Goal: Task Accomplishment & Management: Manage account settings

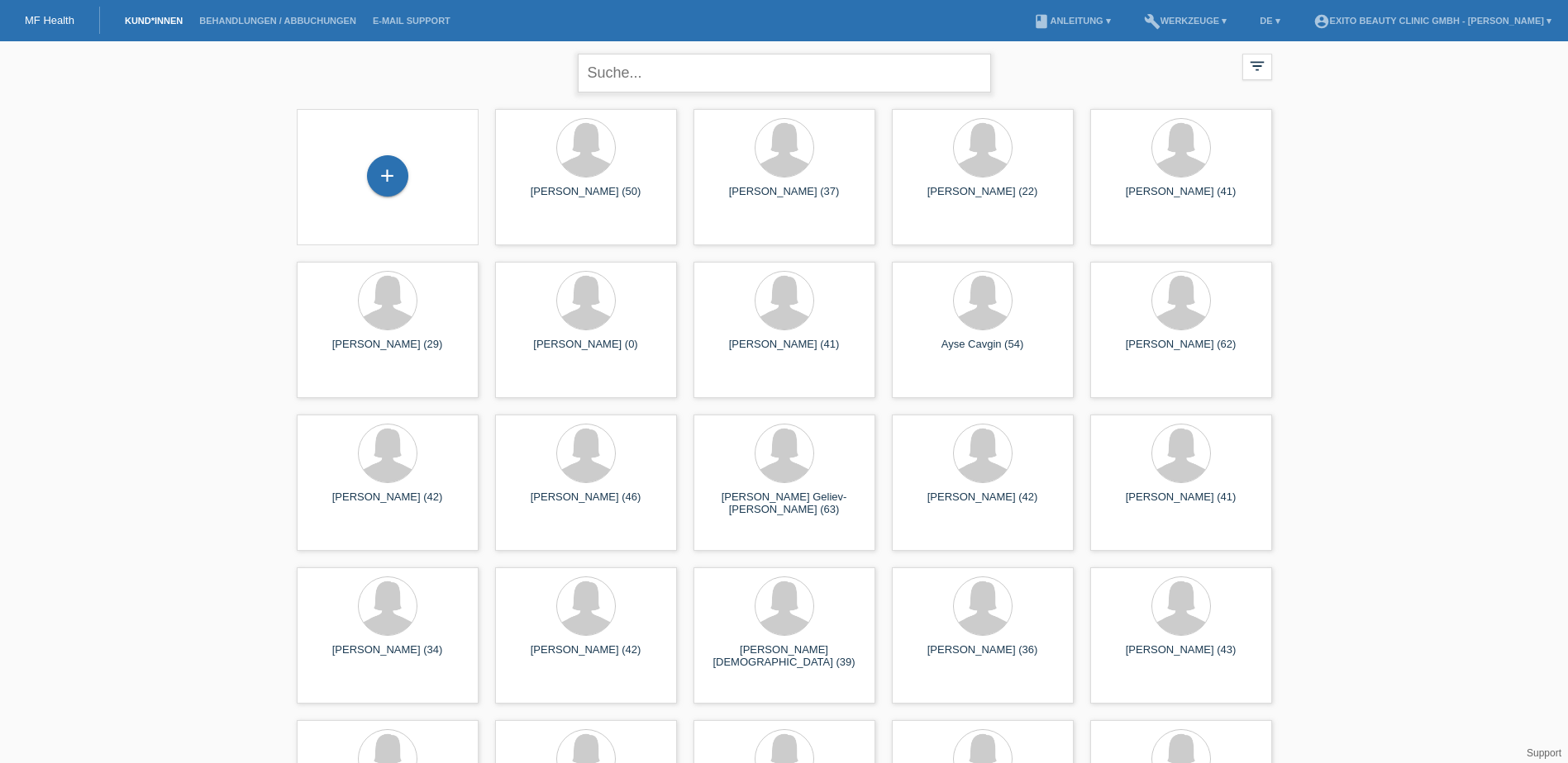
click at [620, 73] on input "text" at bounding box center [785, 73] width 413 height 39
type input "[PERSON_NAME]"
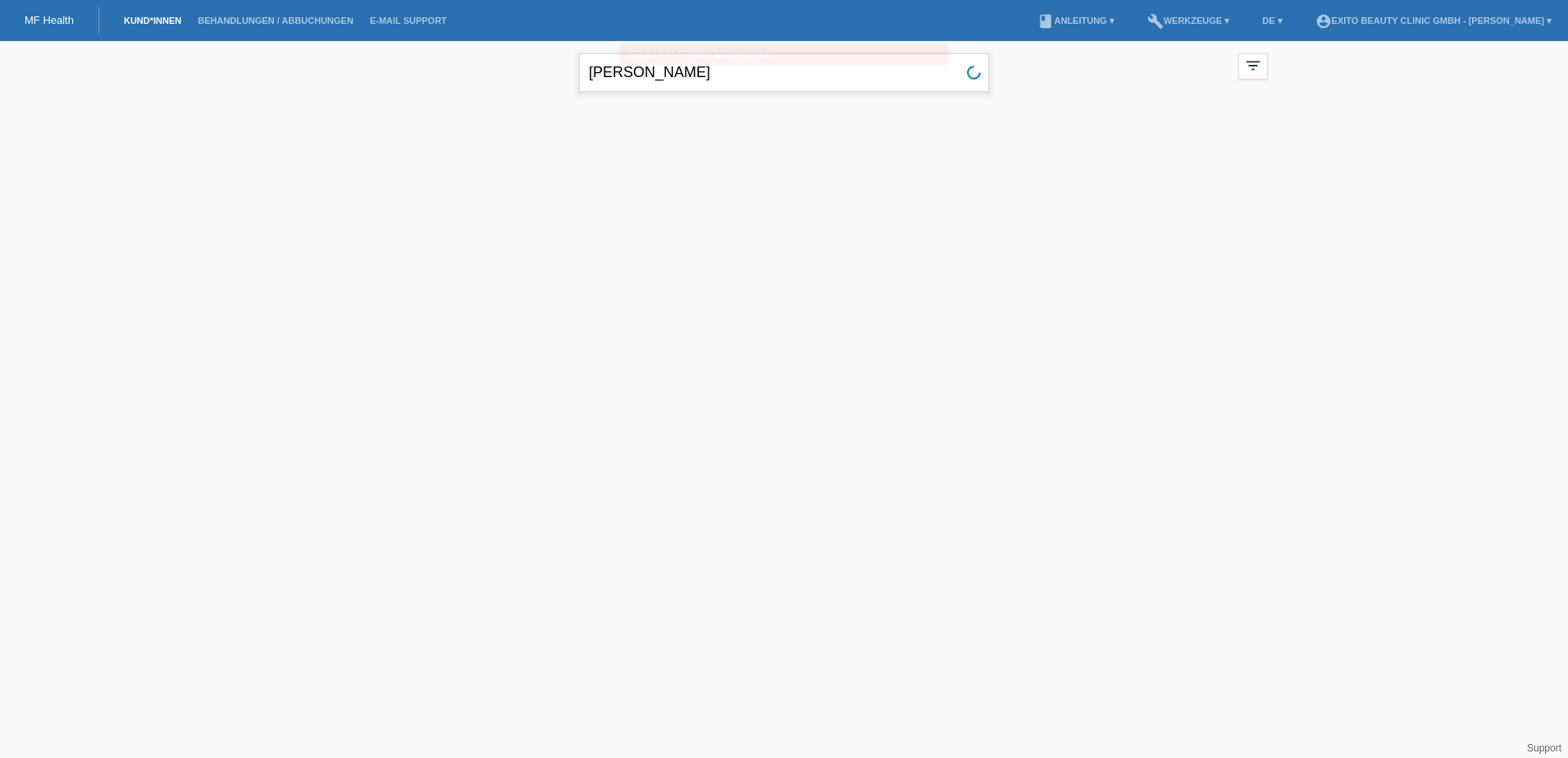
drag, startPoint x: 686, startPoint y: 79, endPoint x: 569, endPoint y: 69, distance: 117.4
click at [569, 69] on div "aji gülnar close filter_list view_module Alle Kund*innen anzeigen star Markiert…" at bounding box center [784, 70] width 984 height 59
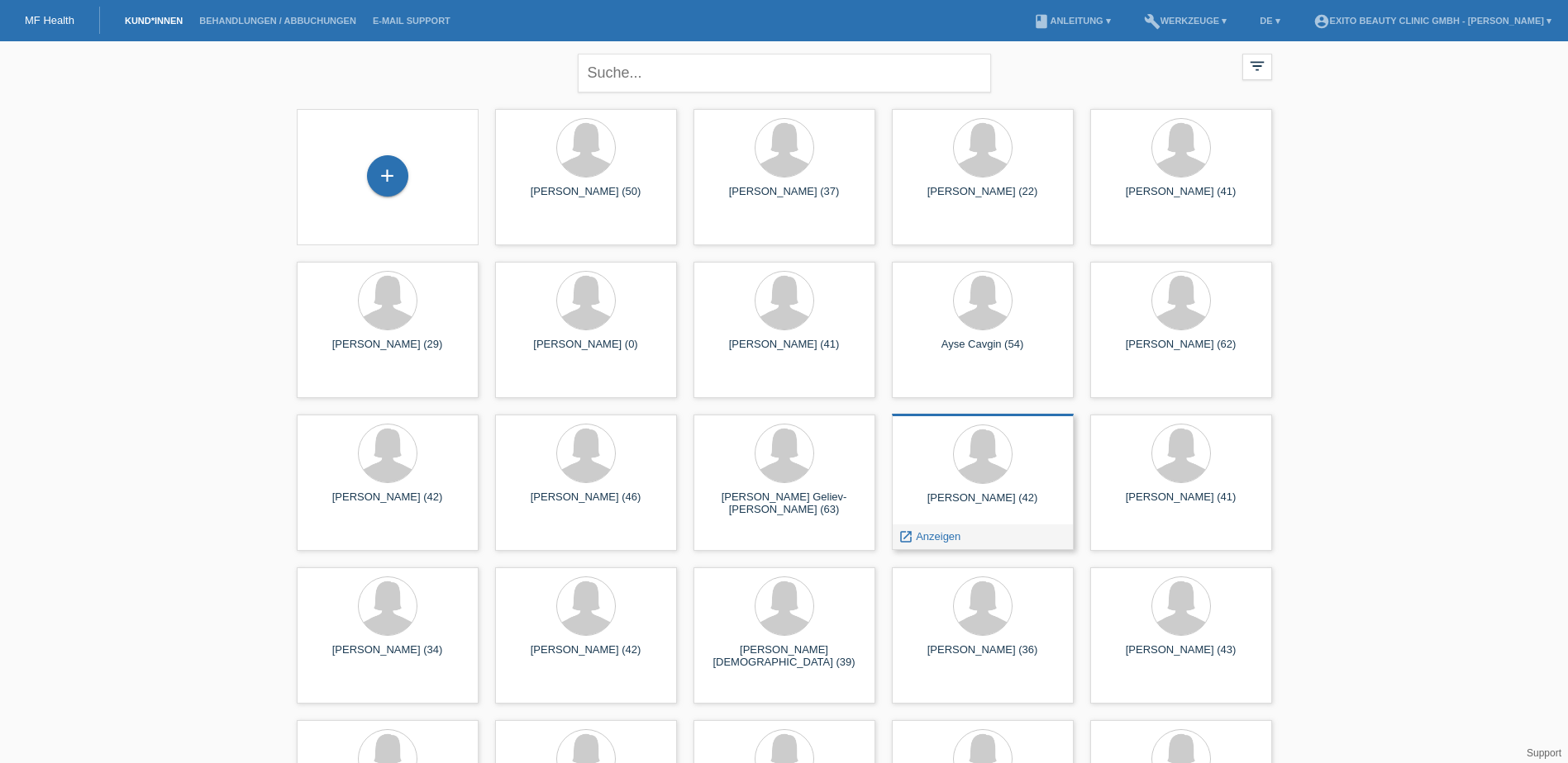
click at [973, 494] on div "AJI Gulnigar (42)" at bounding box center [982, 504] width 155 height 27
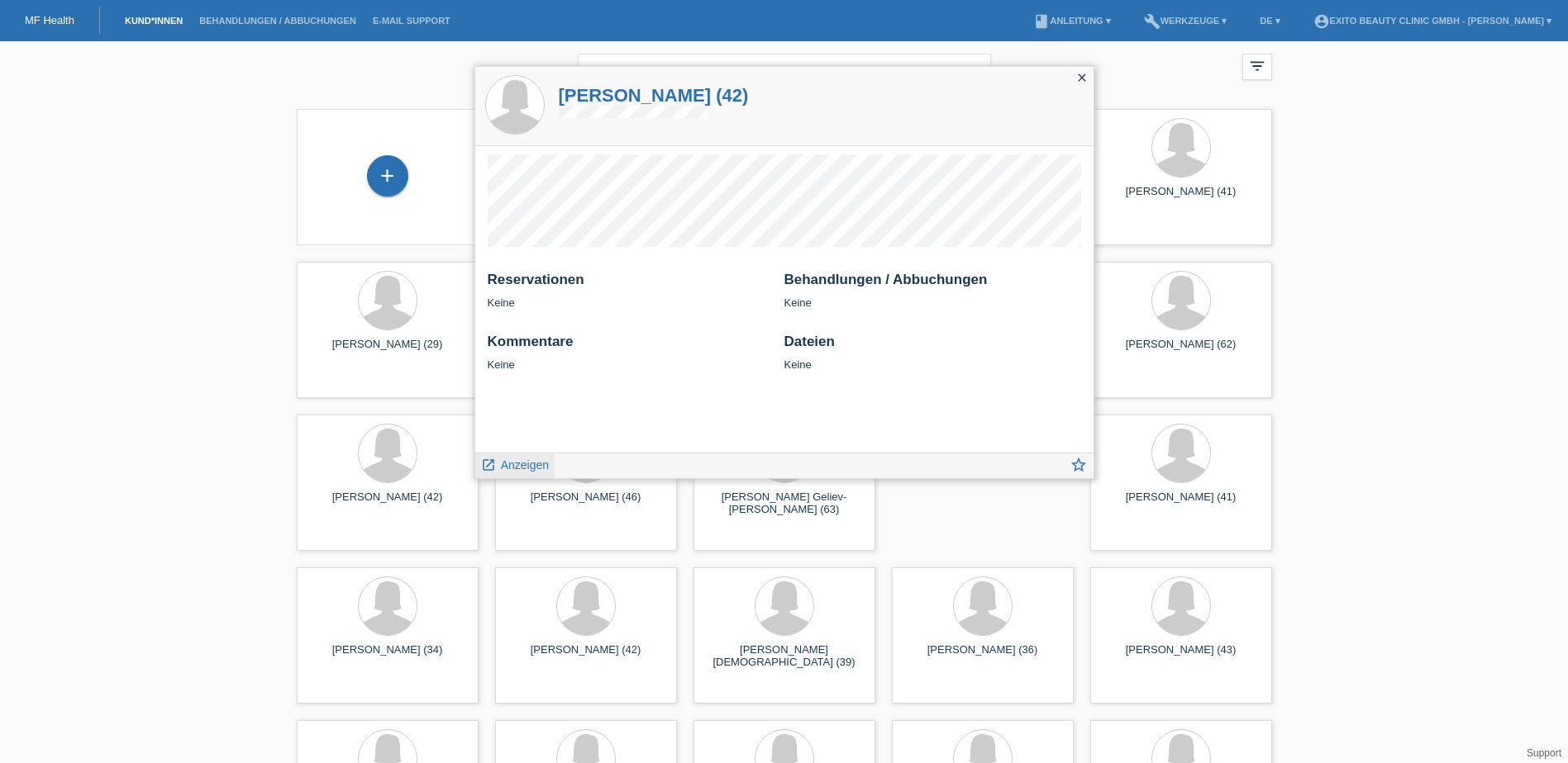
click at [529, 467] on span "Anzeigen" at bounding box center [525, 465] width 48 height 13
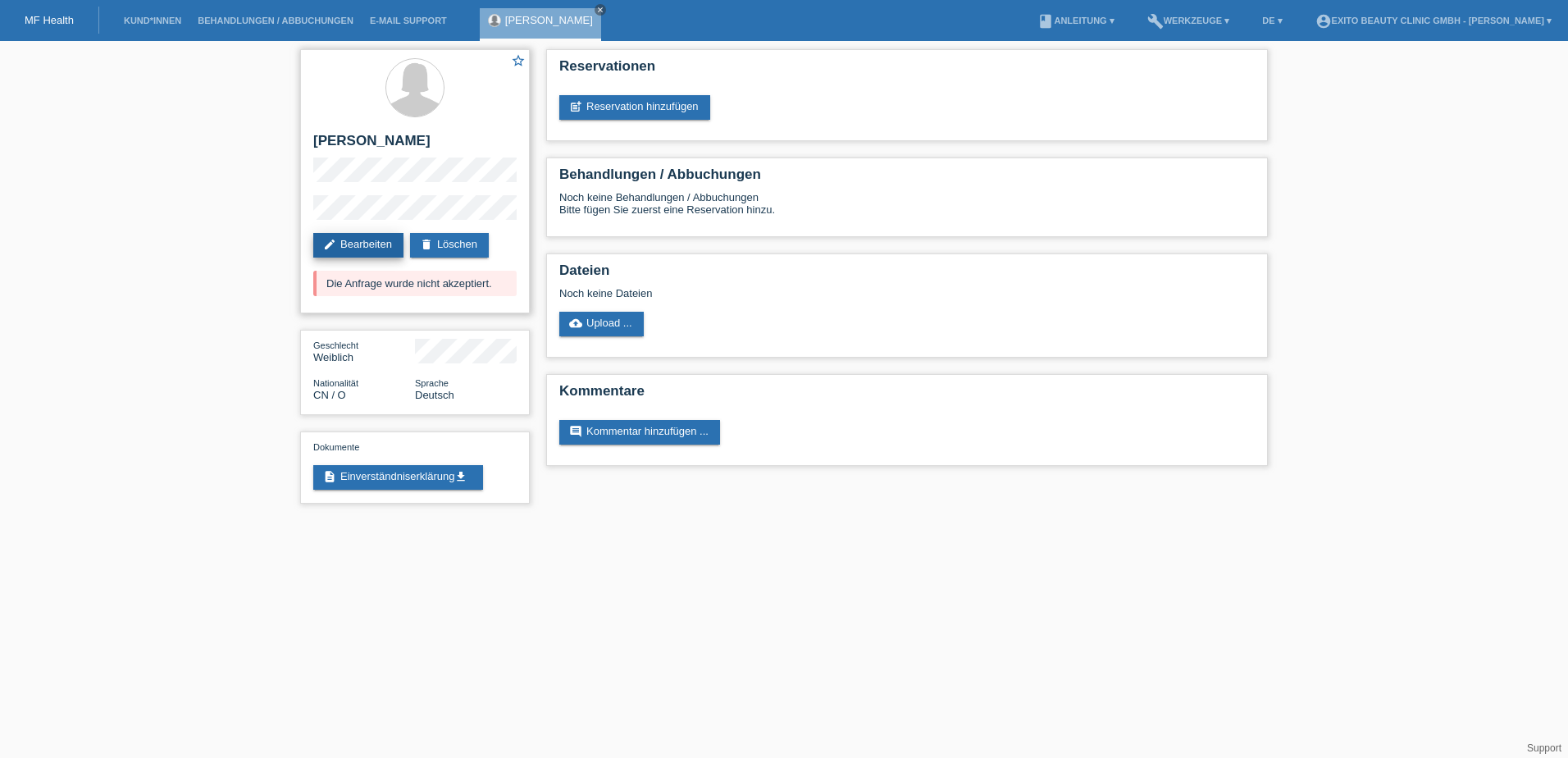
click at [363, 245] on link "edit Bearbeiten" at bounding box center [358, 245] width 90 height 25
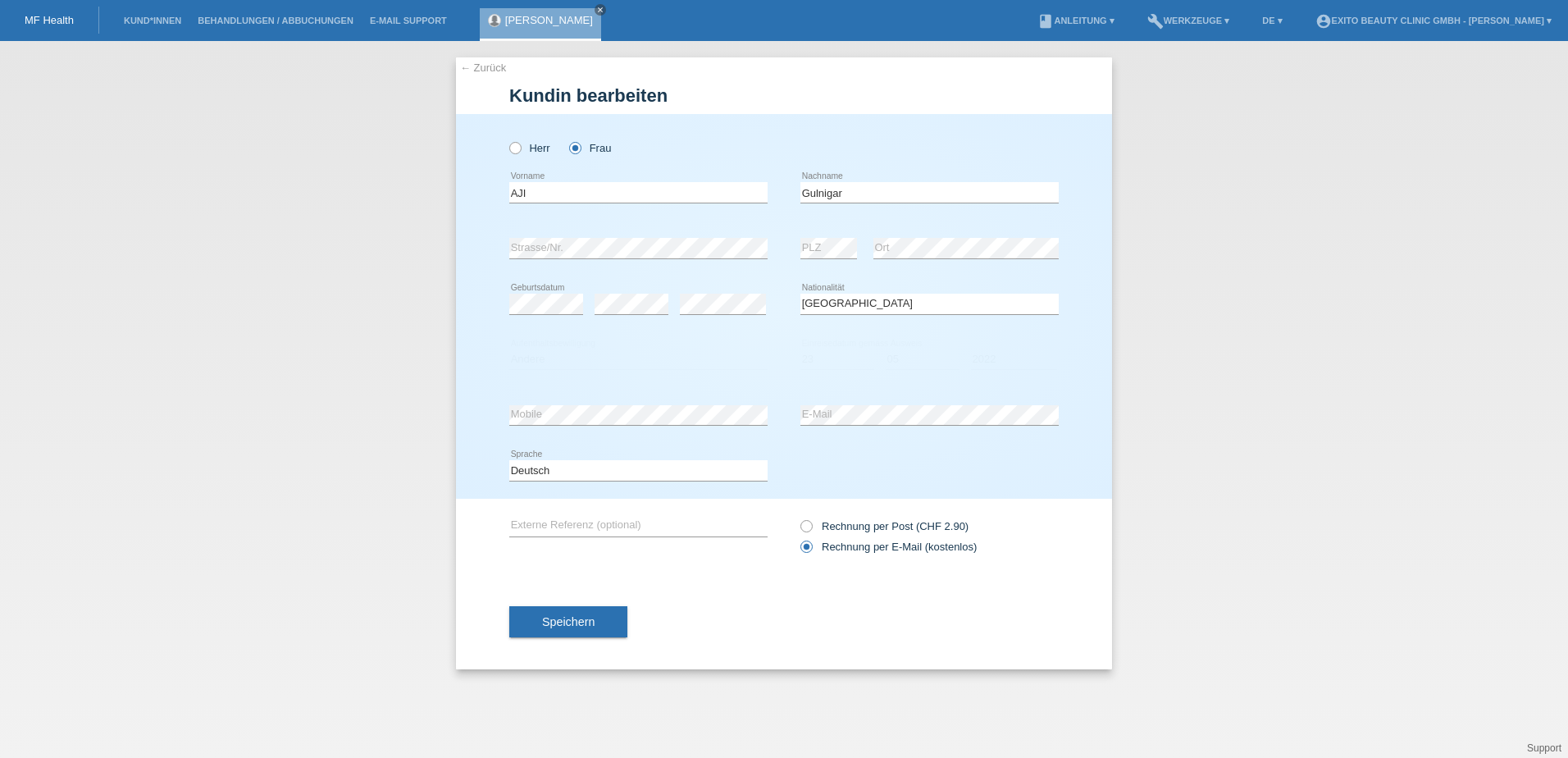
select select "CN"
select select "O"
select select "23"
select select "05"
select select "2022"
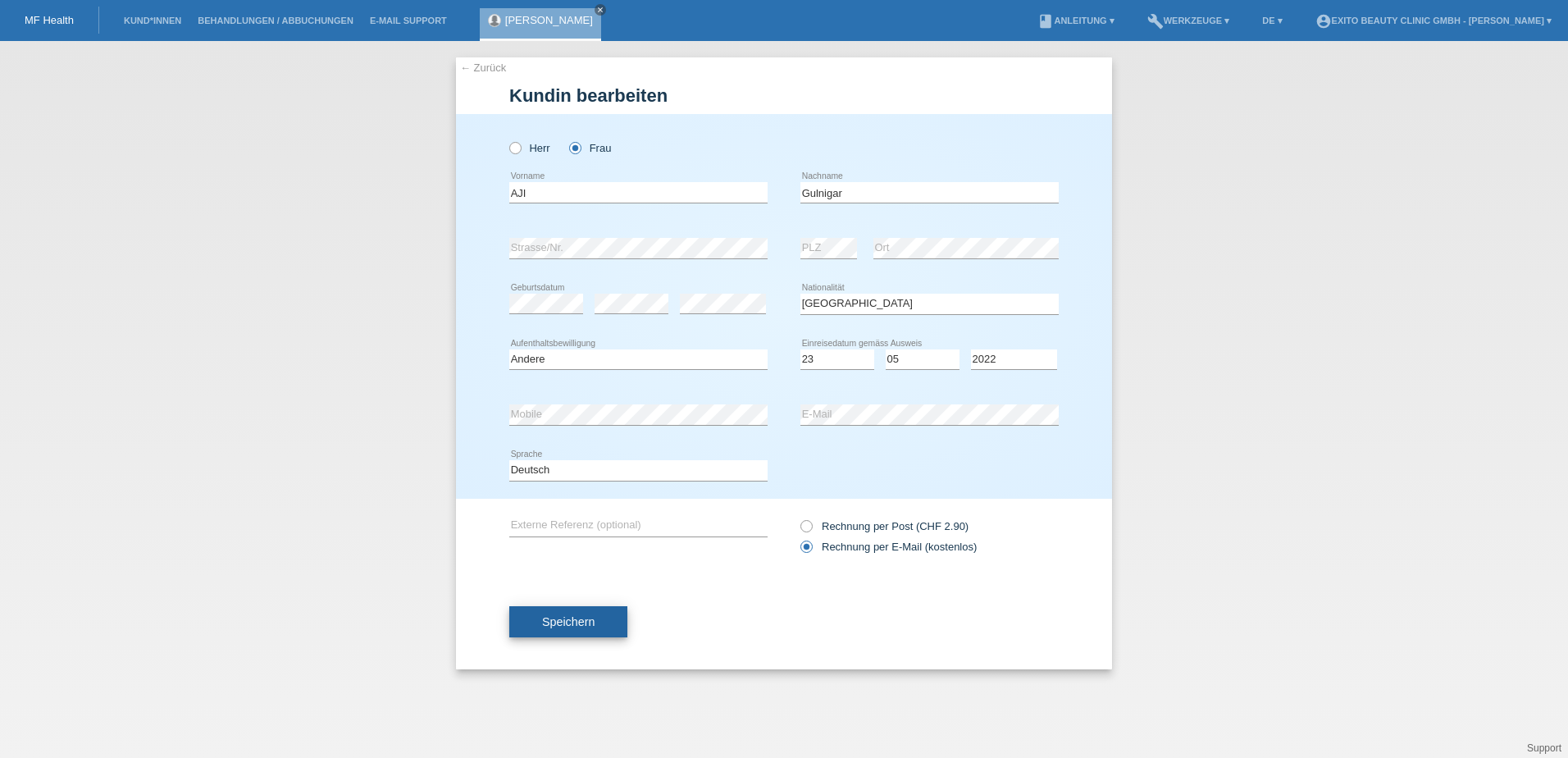
click at [576, 632] on button "Speichern" at bounding box center [568, 622] width 118 height 32
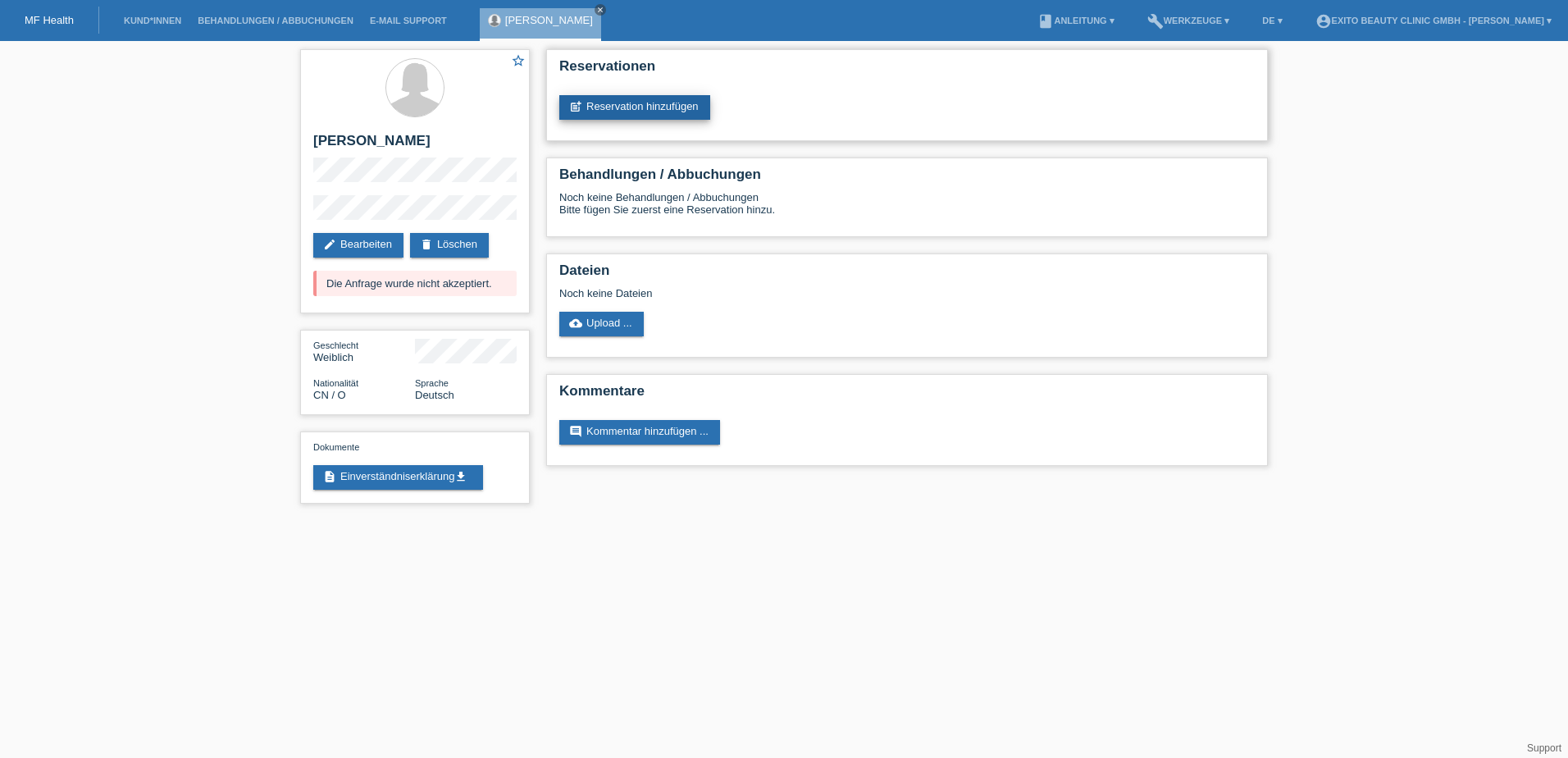
click at [644, 107] on link "post_add Reservation hinzufügen" at bounding box center [634, 107] width 151 height 25
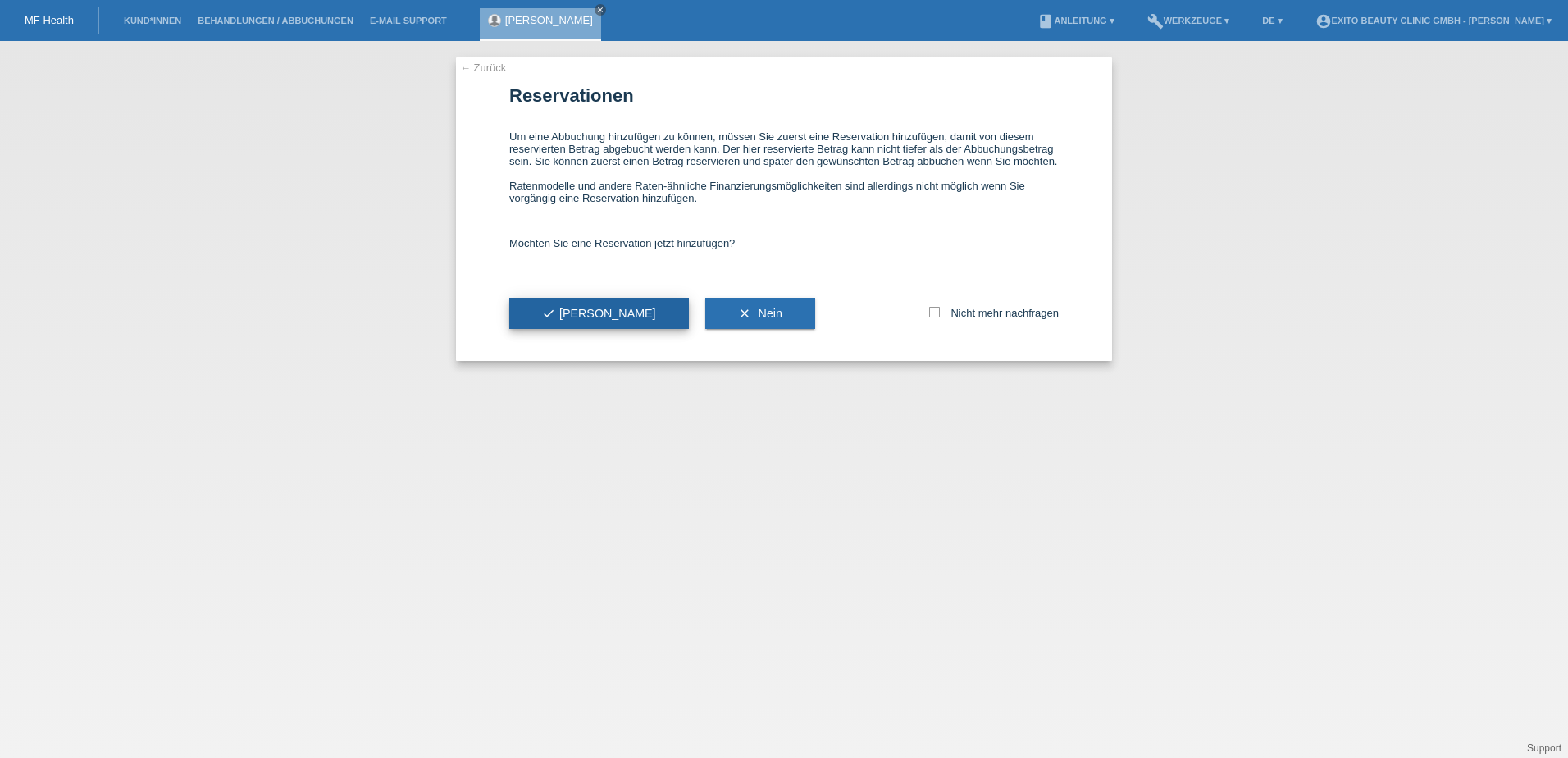
click at [574, 322] on button "check Ja" at bounding box center [598, 313] width 180 height 32
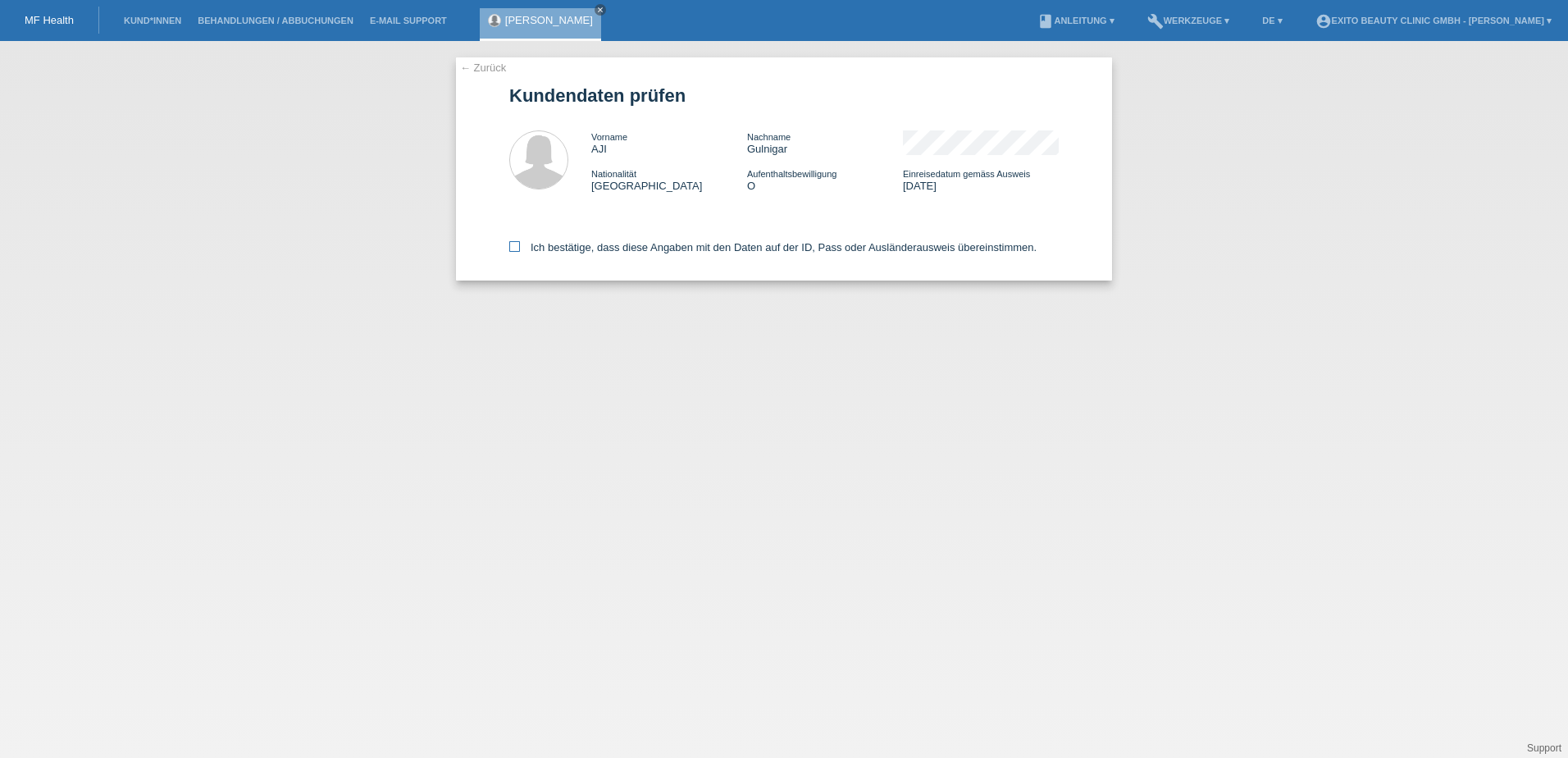
click at [512, 245] on icon at bounding box center [514, 246] width 11 height 11
click at [512, 245] on input "Ich bestätige, dass diese Angaben mit den Daten auf der ID, Pass oder Ausländer…" at bounding box center [514, 246] width 11 height 11
checkbox input "true"
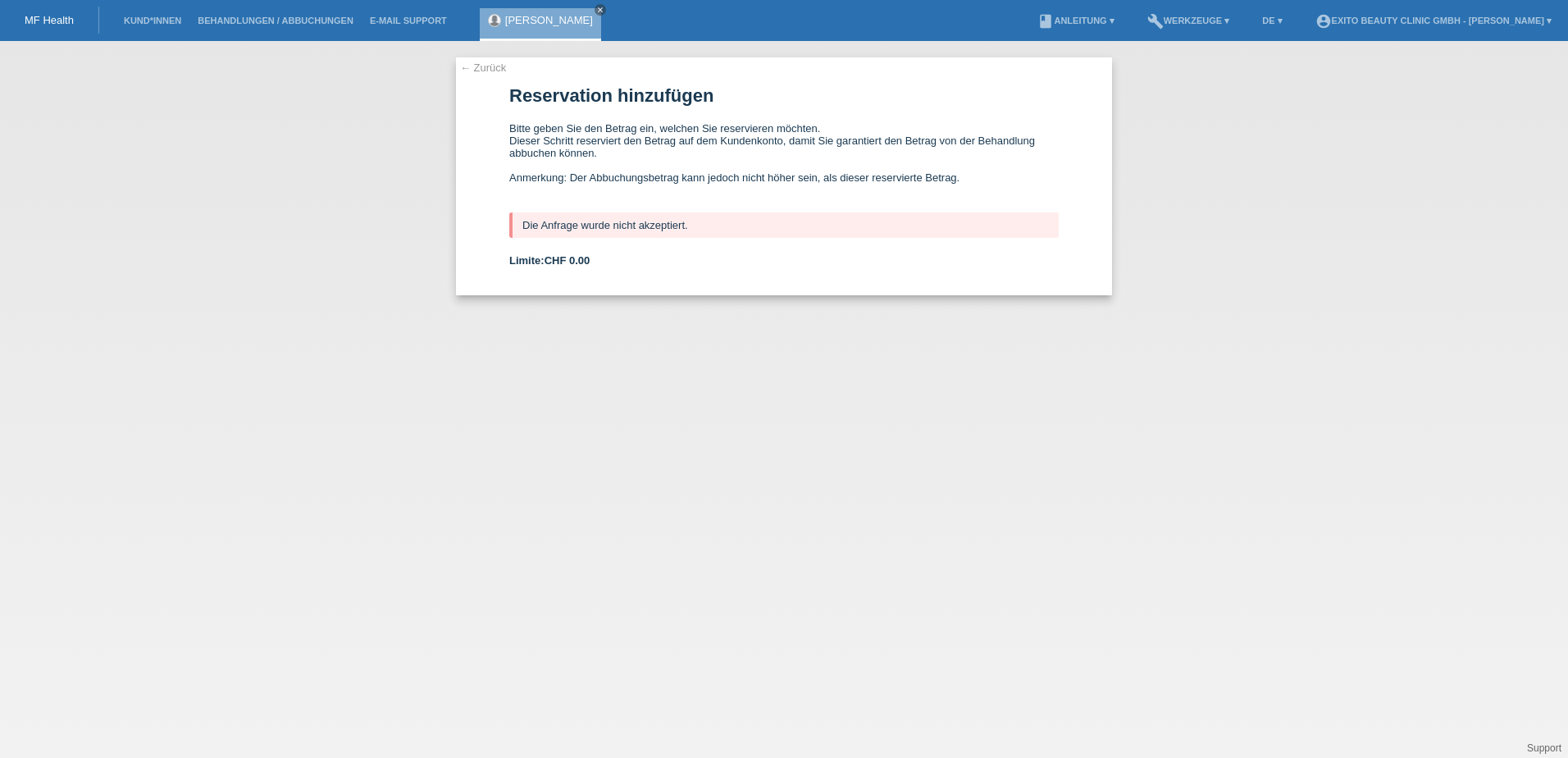
click at [496, 65] on link "← Zurück" at bounding box center [484, 67] width 46 height 12
